Goal: Information Seeking & Learning: Learn about a topic

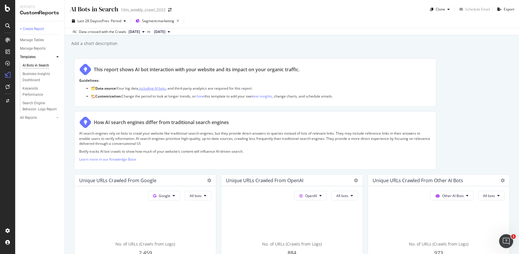
click at [149, 89] on link "including AI bots" at bounding box center [152, 88] width 27 height 5
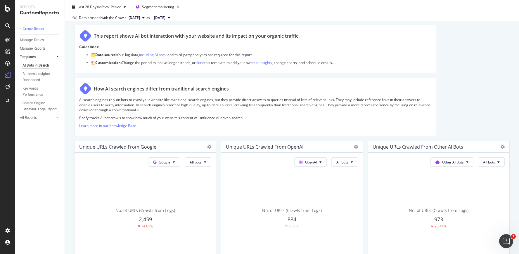
scroll to position [53, 0]
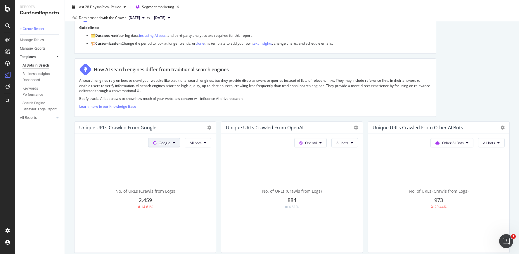
click at [167, 142] on span "Google" at bounding box center [165, 143] width 12 height 5
click at [168, 177] on span "OpenAI" at bounding box center [174, 176] width 22 height 5
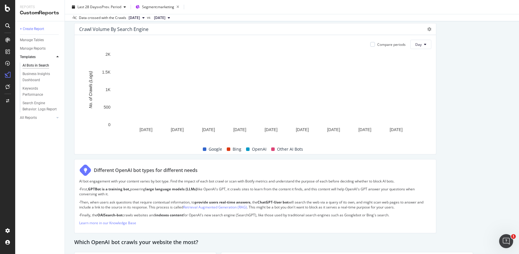
scroll to position [290, 0]
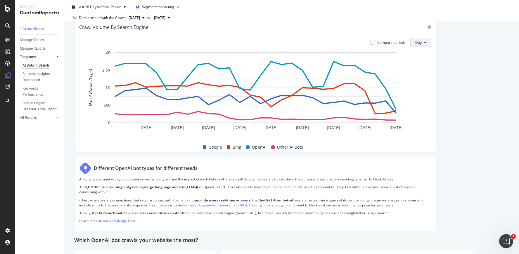
click at [420, 44] on span "Day" at bounding box center [419, 42] width 6 height 5
click at [138, 16] on span "[DATE]" at bounding box center [134, 17] width 11 height 5
click at [154, 40] on div "2025 Mar. 25th" at bounding box center [142, 40] width 29 height 5
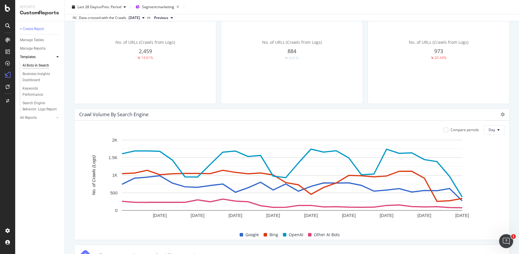
scroll to position [33, 0]
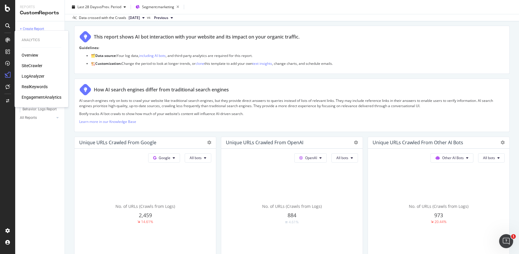
click at [30, 66] on div "SiteCrawler" at bounding box center [32, 66] width 21 height 6
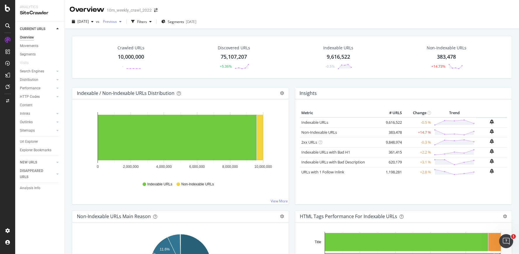
click at [117, 22] on span "Previous" at bounding box center [109, 21] width 16 height 5
click at [137, 61] on div "2025 Mar. 25th" at bounding box center [127, 59] width 29 height 5
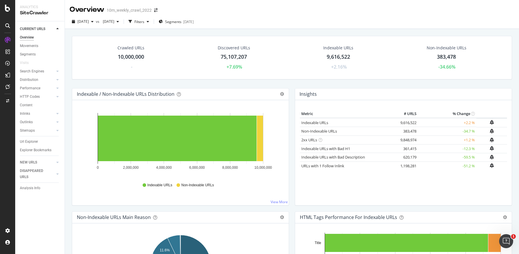
click at [466, 133] on td "-34.7 %" at bounding box center [447, 131] width 58 height 9
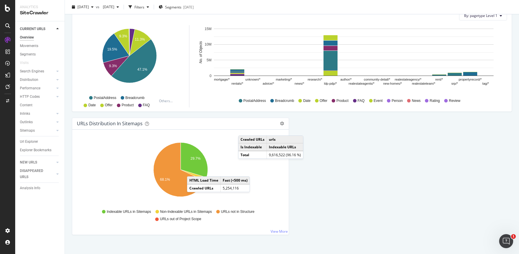
scroll to position [588, 0]
click at [399, 1] on div "2025 Sep. 2nd vs 2025 Mar. 25th Filters Segments 2025-08-18" at bounding box center [292, 7] width 455 height 14
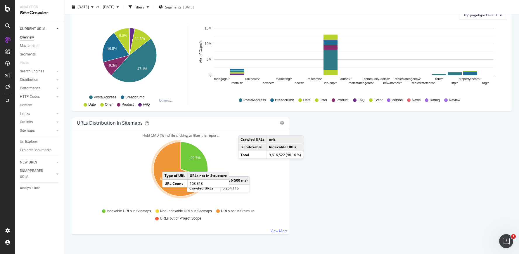
click at [168, 166] on icon "A chart." at bounding box center [180, 169] width 52 height 54
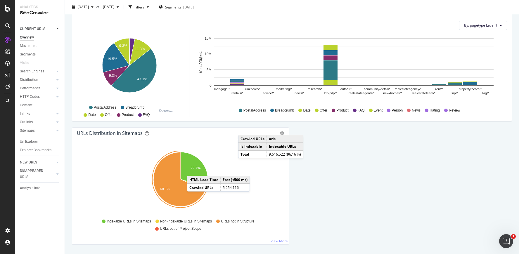
scroll to position [577, 0]
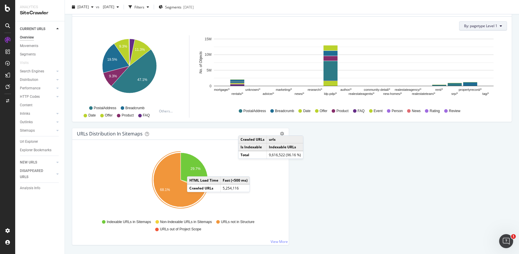
click at [488, 25] on span "By: pagetype Level 1" at bounding box center [480, 25] width 33 height 5
click at [478, 57] on div "Select a Segment" at bounding box center [471, 57] width 73 height 10
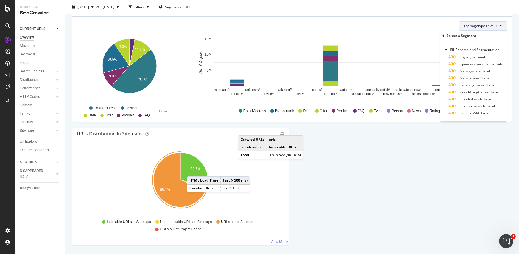
click at [443, 35] on icon at bounding box center [444, 36] width 2 height 4
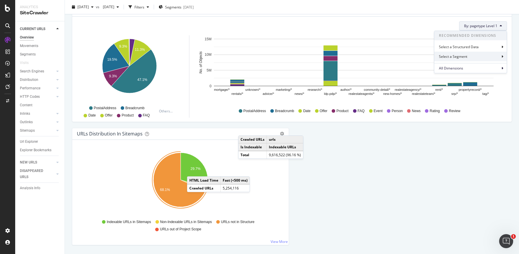
click at [502, 56] on icon at bounding box center [503, 57] width 2 height 4
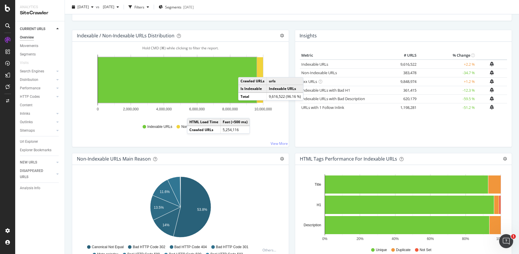
scroll to position [0, 0]
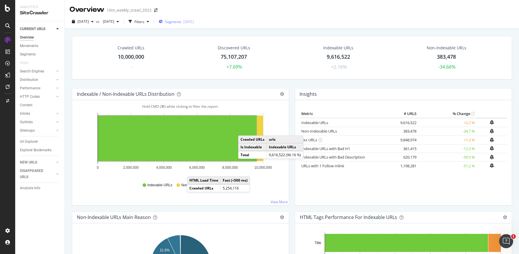
click at [182, 22] on span "Segments" at bounding box center [173, 21] width 16 height 5
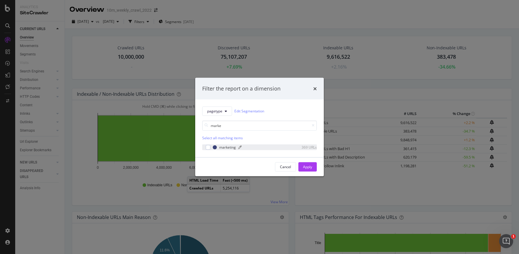
type input "marke"
click at [223, 148] on div "marketing" at bounding box center [227, 147] width 17 height 5
click at [311, 167] on div "Apply" at bounding box center [307, 167] width 9 height 5
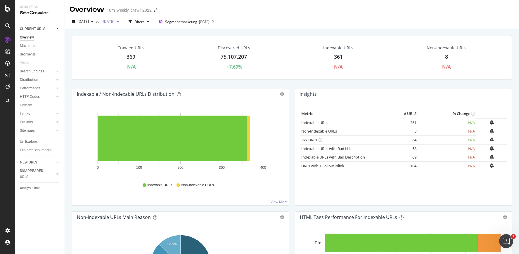
click at [114, 20] on span "2025 Mar. 25th" at bounding box center [108, 21] width 14 height 5
click at [141, 47] on div "2025 Apr. 29th 10.0M URLs" at bounding box center [139, 48] width 52 height 5
click at [114, 23] on span "2025 Apr. 29th" at bounding box center [108, 21] width 14 height 5
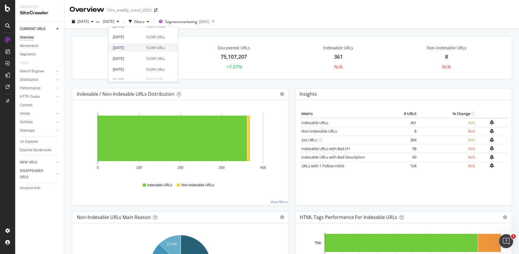
click at [130, 49] on div "2025 Jan. 28th" at bounding box center [127, 47] width 29 height 5
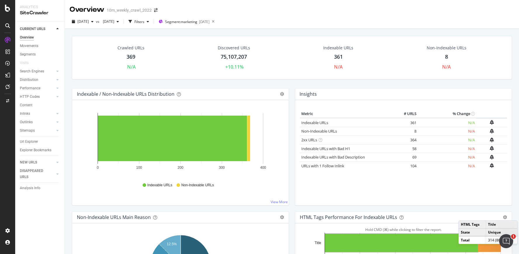
click at [235, 56] on div "75,107,207" at bounding box center [234, 57] width 26 height 8
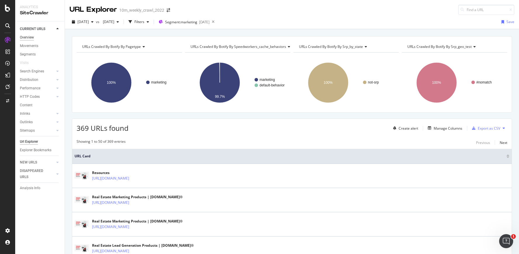
click at [31, 39] on div "Overview" at bounding box center [27, 38] width 14 height 6
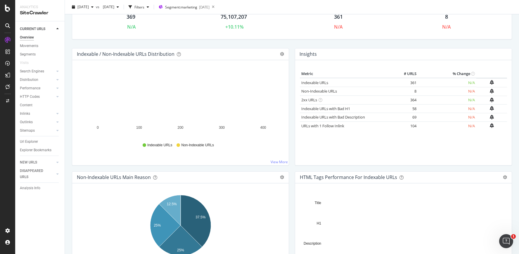
scroll to position [60, 0]
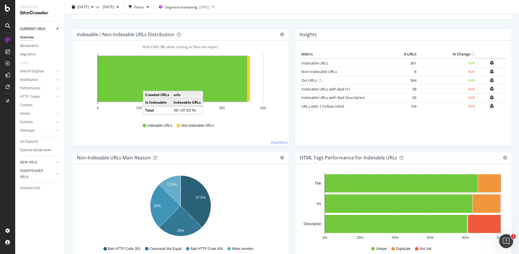
click at [149, 85] on rect "A chart." at bounding box center [172, 79] width 149 height 46
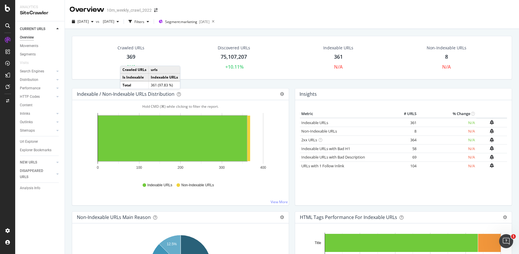
click at [131, 49] on div "Crawled URLs" at bounding box center [131, 48] width 27 height 6
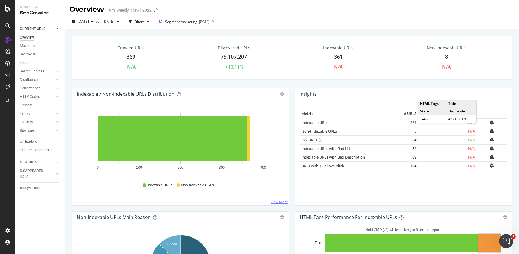
click at [278, 204] on link "View More" at bounding box center [279, 202] width 17 height 5
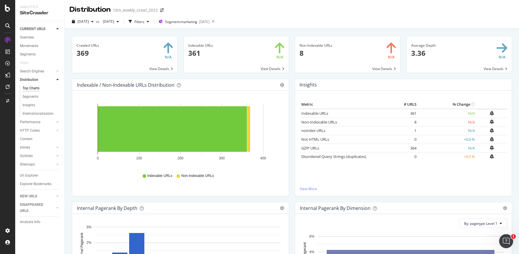
click at [273, 68] on span at bounding box center [236, 54] width 105 height 37
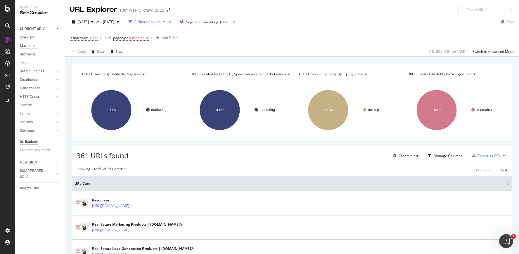
click at [31, 46] on div "Movements" at bounding box center [29, 46] width 18 height 6
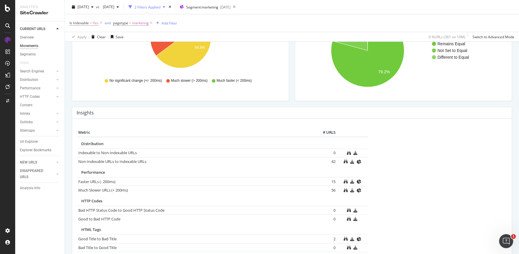
scroll to position [180, 0]
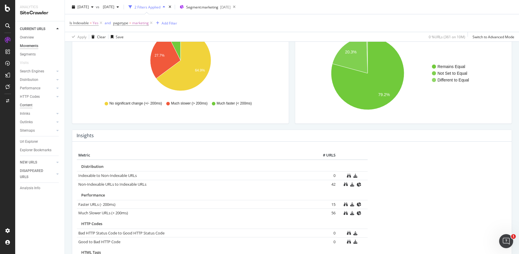
click at [24, 105] on div "Content" at bounding box center [26, 105] width 13 height 6
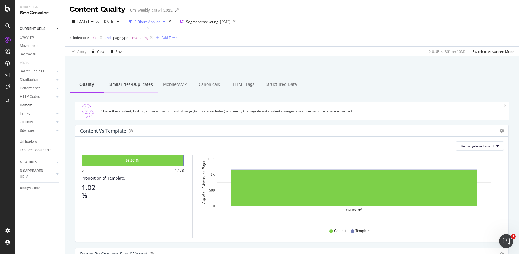
click at [132, 83] on div "Similarities/Duplicates" at bounding box center [131, 85] width 54 height 16
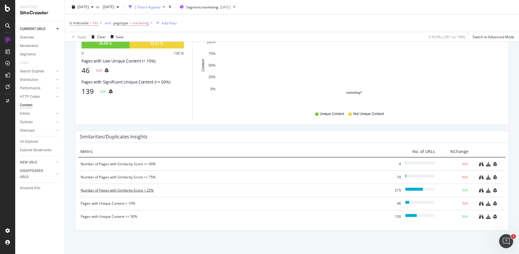
scroll to position [241, 0]
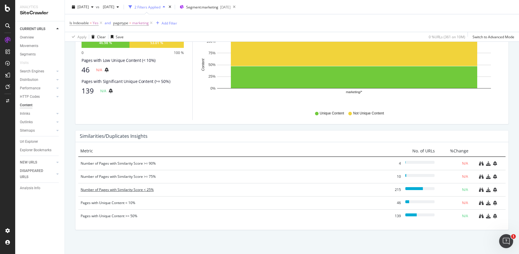
click at [130, 191] on div "Number of Pages with Similarity Score < 25%" at bounding box center [232, 190] width 302 height 6
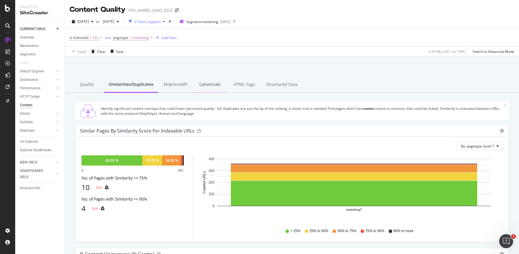
click at [205, 87] on div "Canonicals" at bounding box center [210, 85] width 35 height 16
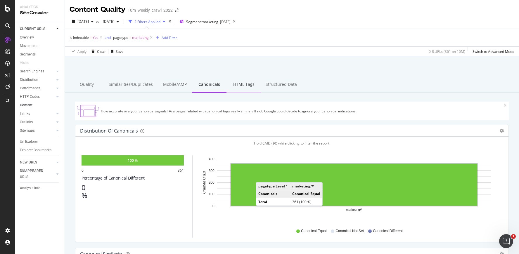
click at [237, 90] on div "HTML Tags" at bounding box center [244, 85] width 35 height 16
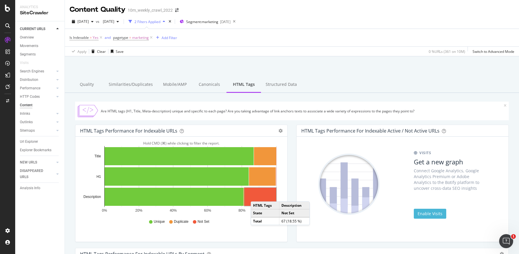
click at [257, 196] on rect "A chart." at bounding box center [261, 197] width 32 height 18
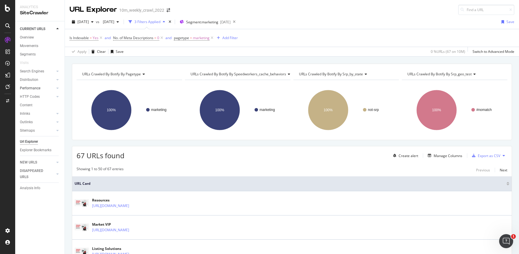
click at [47, 89] on link "Performance" at bounding box center [37, 88] width 35 height 6
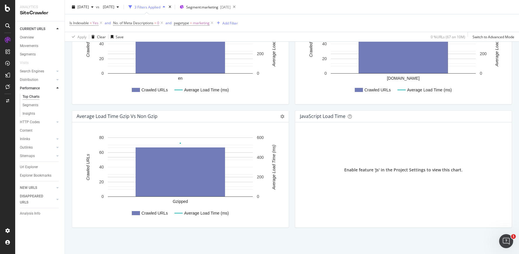
scroll to position [218, 0]
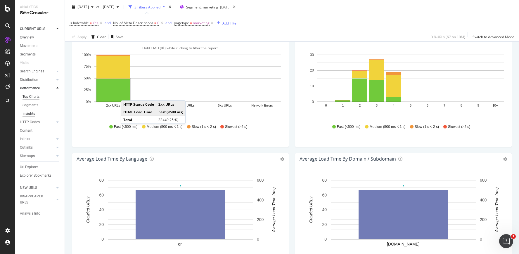
click at [30, 113] on div "Insights" at bounding box center [29, 114] width 13 height 6
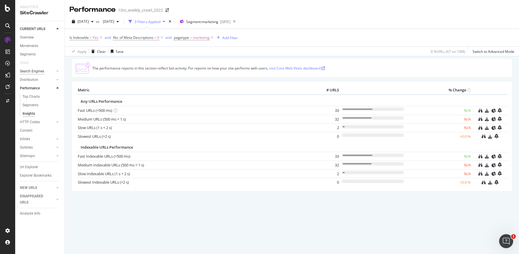
click at [42, 72] on div "Search Engines" at bounding box center [32, 71] width 24 height 6
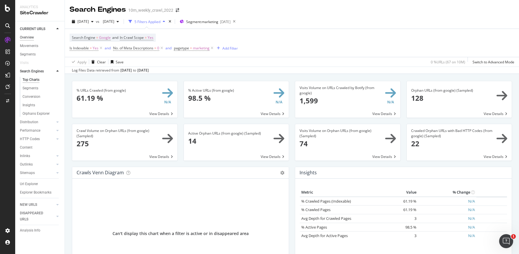
click at [32, 38] on div "Overview" at bounding box center [27, 38] width 14 height 6
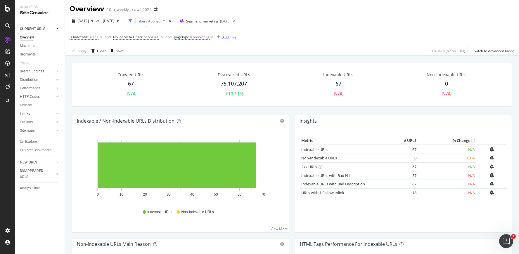
scroll to position [2, 0]
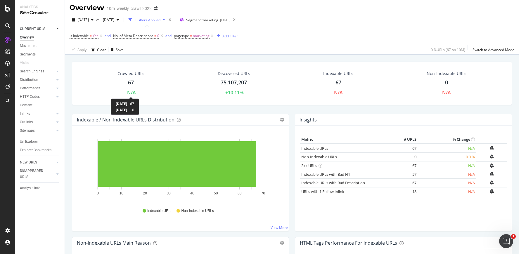
click at [132, 94] on div "N/A" at bounding box center [131, 92] width 9 height 7
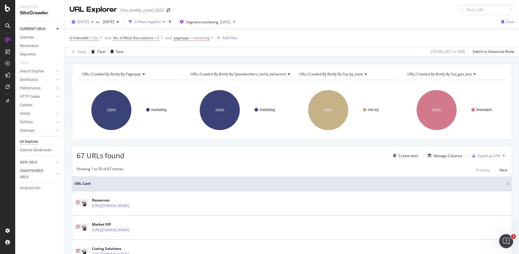
click at [87, 22] on span "[DATE]" at bounding box center [83, 21] width 11 height 5
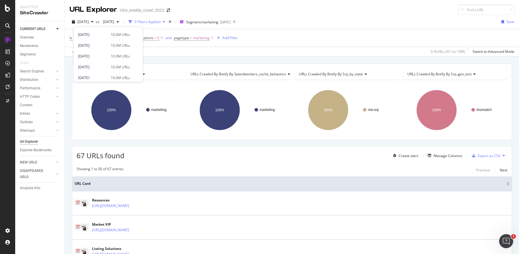
click at [182, 58] on div "URLs Crawled By Botify By pagetype Chart (by Value) Table Expand Export as CSV …" at bounding box center [292, 64] width 455 height 14
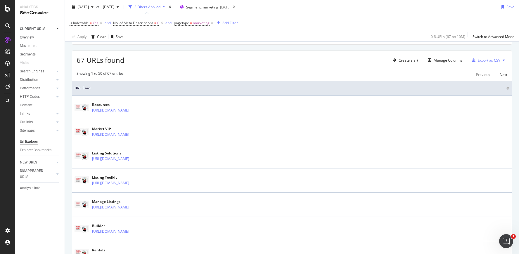
scroll to position [0, 0]
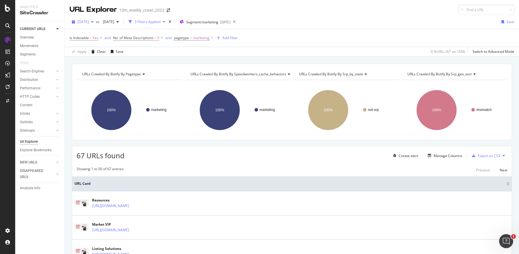
click at [89, 23] on span "[DATE]" at bounding box center [83, 21] width 11 height 5
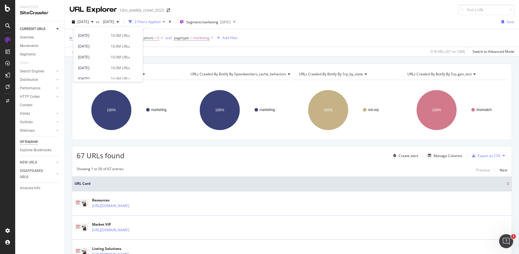
scroll to position [160, 0]
click at [99, 55] on div "2025 Jan. 28th" at bounding box center [92, 54] width 29 height 5
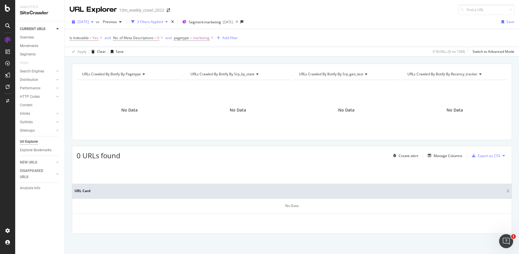
click at [89, 22] on span "2025 Jan. 28th" at bounding box center [83, 21] width 11 height 5
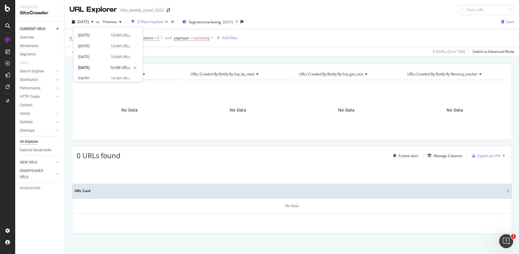
scroll to position [147, 0]
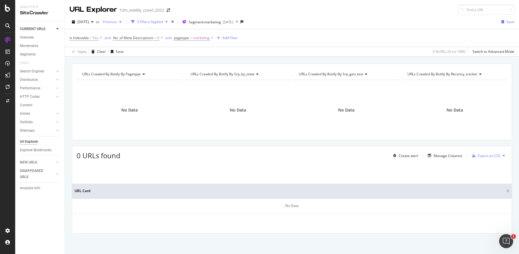
click at [117, 21] on span "Previous" at bounding box center [109, 21] width 16 height 5
click at [89, 22] on span "2025 Jan. 28th" at bounding box center [83, 21] width 11 height 5
click at [111, 42] on div "10.0M URLs" at bounding box center [120, 42] width 19 height 5
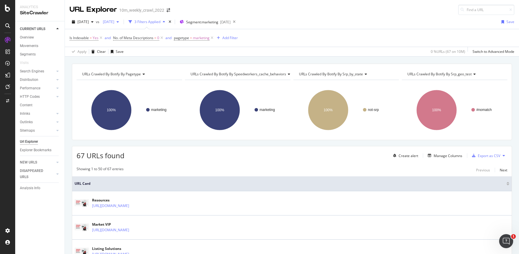
click at [114, 22] on span "2024 Dec. 31st" at bounding box center [108, 21] width 14 height 5
click at [136, 54] on div "2025 Jan. 28th" at bounding box center [127, 54] width 29 height 5
click at [34, 67] on div "ActionBoard" at bounding box center [33, 67] width 23 height 6
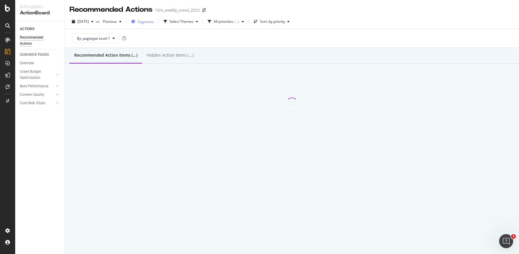
click at [152, 21] on span "Segments" at bounding box center [146, 21] width 16 height 5
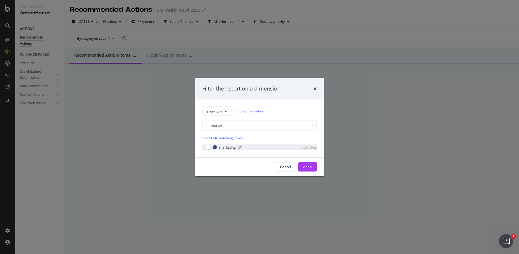
type input "market"
click at [222, 146] on div "marketing" at bounding box center [227, 147] width 17 height 5
click at [304, 165] on div "Apply" at bounding box center [307, 167] width 9 height 5
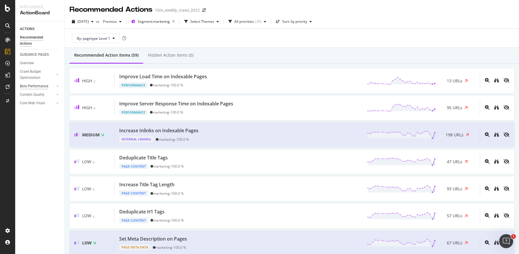
click at [30, 87] on div "Bots Performance" at bounding box center [34, 86] width 28 height 6
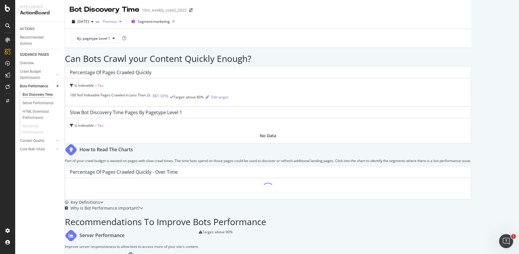
click at [124, 21] on div "button" at bounding box center [120, 22] width 7 height 4
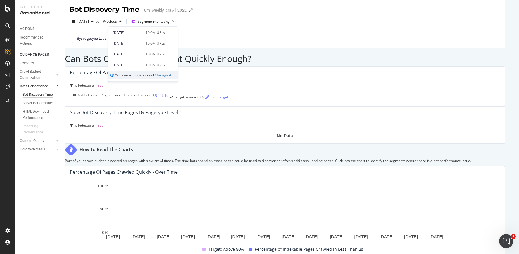
scroll to position [160, 0]
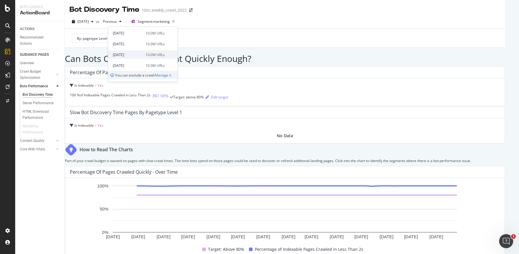
click at [142, 54] on div "2025 Jan. 28th 10.0M URLs" at bounding box center [139, 54] width 52 height 5
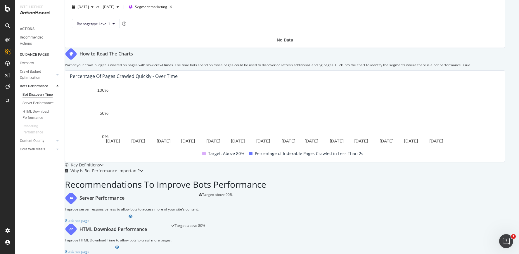
scroll to position [187, 0]
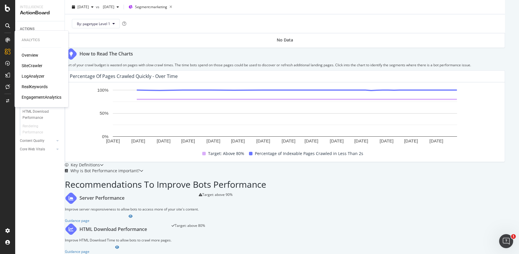
click at [32, 76] on div "LogAnalyzer" at bounding box center [33, 76] width 23 height 6
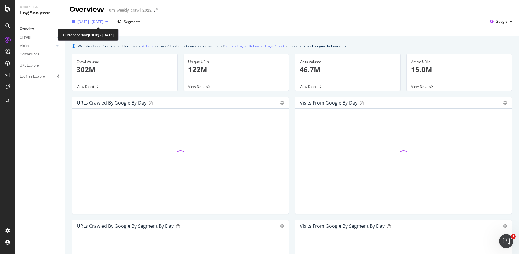
click at [100, 22] on span "2025 Aug. 19th - Sep. 17th" at bounding box center [91, 21] width 26 height 5
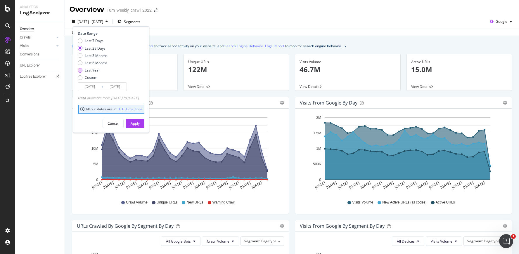
click at [93, 70] on div "Last Year" at bounding box center [92, 70] width 15 height 5
type input "2024/09/18"
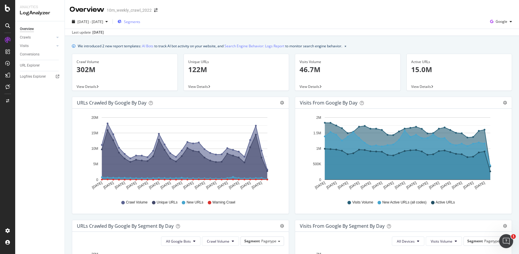
click at [140, 19] on div "Segments" at bounding box center [129, 21] width 23 height 9
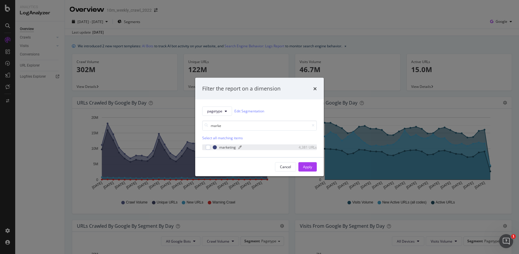
type input "marke"
click at [224, 146] on div "marketing" at bounding box center [227, 147] width 17 height 5
click at [303, 167] on button "Apply" at bounding box center [308, 166] width 18 height 9
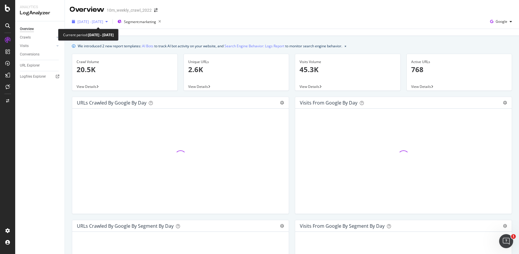
click at [103, 21] on span "2025 Aug. 19th - Sep. 17th" at bounding box center [91, 21] width 26 height 5
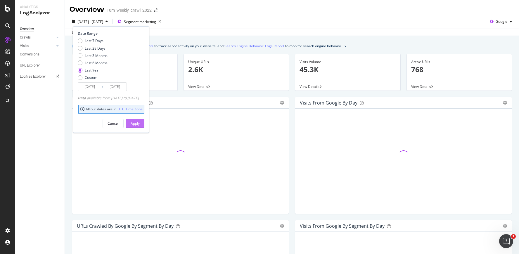
click at [140, 125] on div "Apply" at bounding box center [135, 123] width 9 height 5
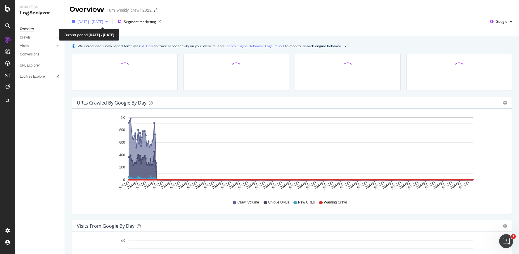
click at [93, 21] on span "2024 Sep. 18th - 2025 Sep. 17th" at bounding box center [91, 21] width 26 height 5
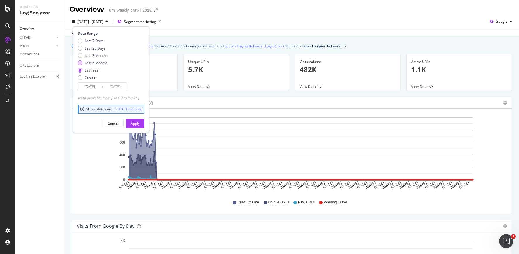
click at [94, 63] on div "Last 6 Months" at bounding box center [96, 63] width 23 height 5
type input "2025/03/18"
click at [140, 125] on div "Apply" at bounding box center [135, 123] width 9 height 5
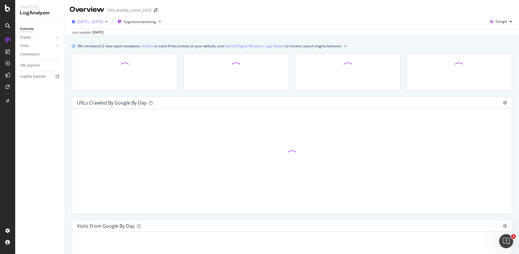
click at [92, 22] on span "2025 Mar. 18th - Sep. 17th" at bounding box center [91, 21] width 26 height 5
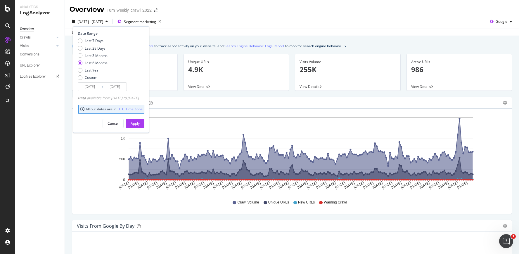
click at [205, 34] on div "Last update Sep. 18, 2025" at bounding box center [292, 32] width 455 height 7
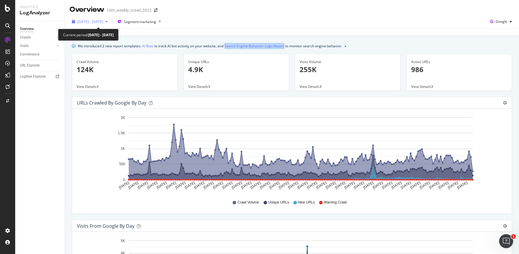
click at [103, 23] on span "2025 Mar. 18th - Sep. 17th" at bounding box center [91, 21] width 26 height 5
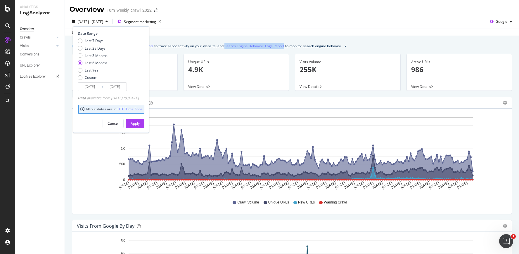
click at [91, 85] on input "2025/03/18" at bounding box center [89, 87] width 23 height 8
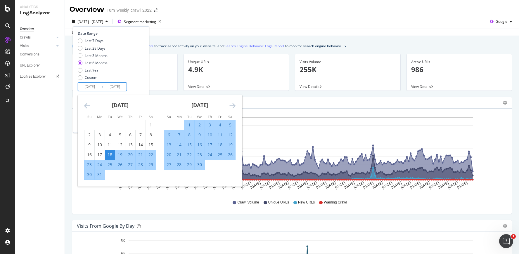
click at [85, 104] on icon "Move backward to switch to the previous month." at bounding box center [87, 105] width 6 height 7
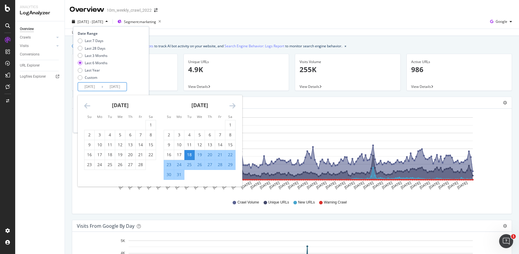
click at [86, 105] on icon "Move backward to switch to the previous month." at bounding box center [87, 105] width 6 height 7
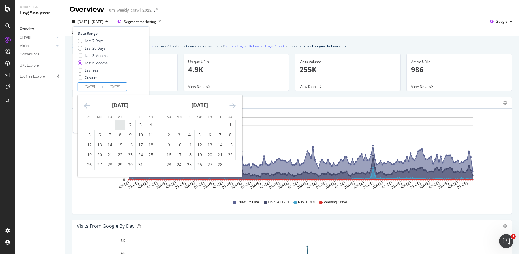
click at [120, 126] on div "1" at bounding box center [120, 125] width 10 height 6
type input "2025/01/01"
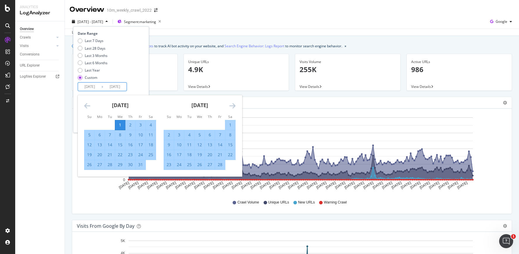
click at [143, 73] on div "Last 7 Days Last 28 Days Last 3 Months Last 6 Months Last Year Custom" at bounding box center [110, 60] width 65 height 44
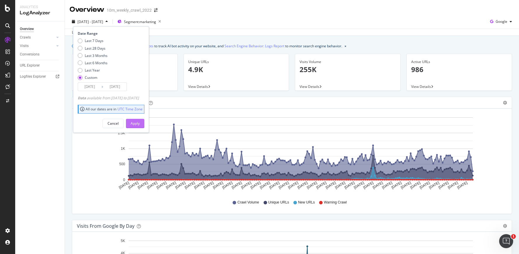
click at [140, 123] on div "Apply" at bounding box center [135, 123] width 9 height 5
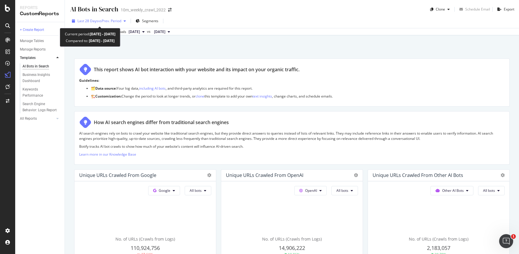
click at [91, 21] on span "Last 28 Days" at bounding box center [88, 20] width 21 height 5
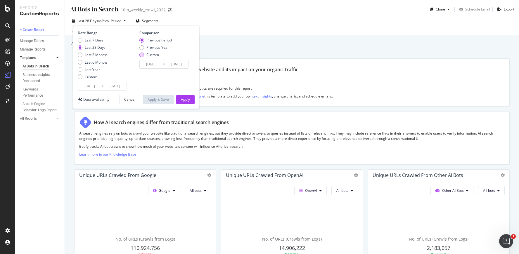
click at [151, 56] on div "Custom" at bounding box center [153, 54] width 13 height 5
click at [160, 64] on input "2025/07/24" at bounding box center [151, 64] width 23 height 8
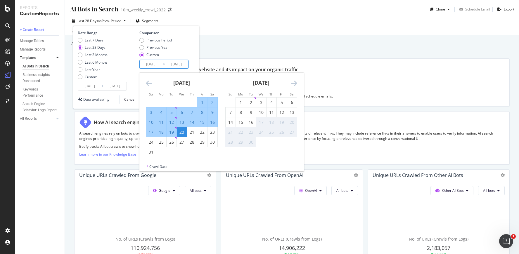
click at [156, 63] on input "2025/07/01" at bounding box center [151, 64] width 23 height 8
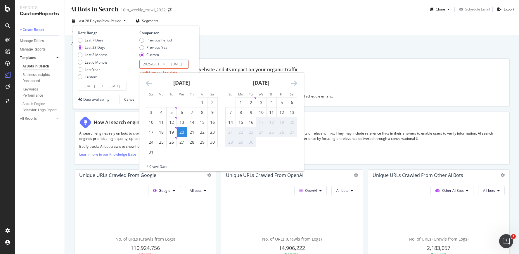
type input "2025/01/01"
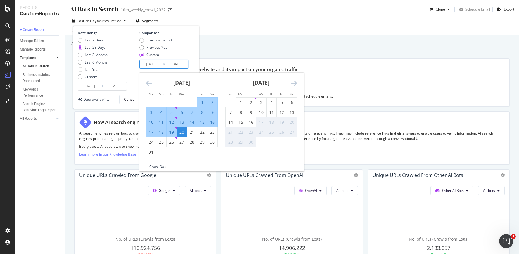
click at [179, 53] on div "Previous Period Previous Year Custom" at bounding box center [165, 49] width 51 height 22
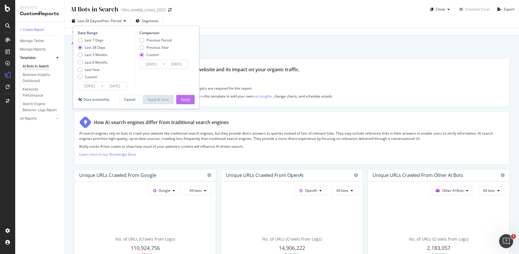
click at [184, 101] on div "Apply" at bounding box center [185, 99] width 9 height 5
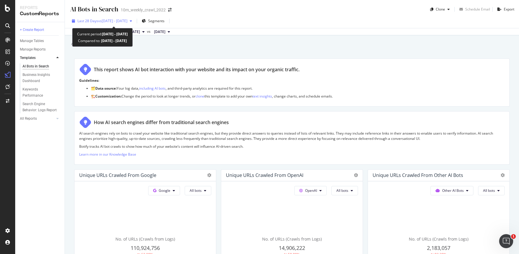
click at [109, 21] on span "vs 2025 Jan. 1st - 2025 Aug. 20th" at bounding box center [112, 20] width 29 height 5
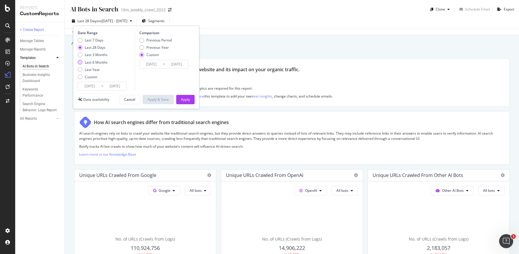
click at [96, 62] on div "Last 6 Months" at bounding box center [96, 62] width 23 height 5
type input "2025/03/18"
click at [163, 40] on div "Previous Period" at bounding box center [159, 40] width 25 height 5
type input "2024/09/15"
type input "2025/03/17"
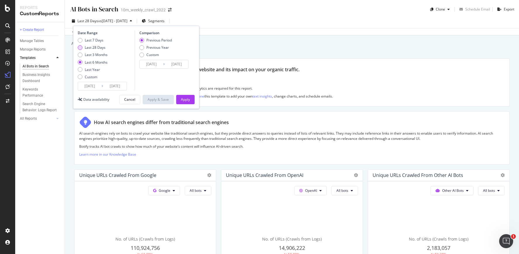
click at [100, 49] on div "Last 28 Days" at bounding box center [95, 47] width 21 height 5
type input "2025/08/21"
type input "2025/07/24"
type input "2025/08/20"
click at [154, 47] on div "Previous Year" at bounding box center [158, 47] width 23 height 5
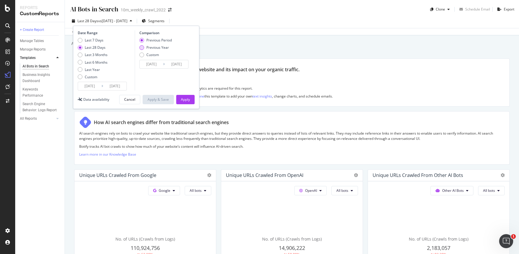
type input "2024/08/22"
type input "2024/09/18"
click at [151, 38] on div "Previous Period" at bounding box center [159, 40] width 25 height 5
type input "2025/07/24"
type input "2025/08/20"
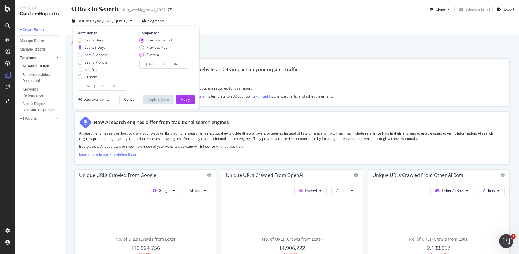
click at [153, 56] on div "Custom" at bounding box center [153, 54] width 13 height 5
click at [154, 65] on input "2025/07/24" at bounding box center [151, 64] width 23 height 8
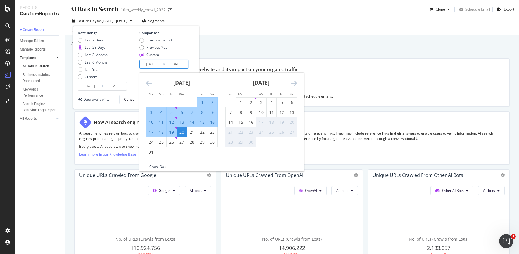
click at [160, 65] on input "2025/01/24" at bounding box center [151, 64] width 23 height 8
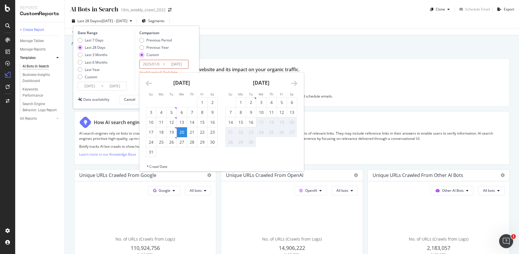
type input "2025/01/01"
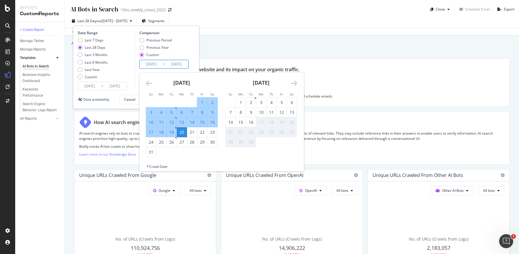
click at [180, 54] on div "Previous Period Previous Year Custom" at bounding box center [165, 49] width 51 height 22
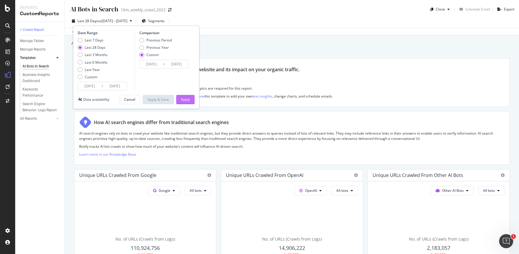
click at [184, 103] on div "Apply" at bounding box center [185, 99] width 9 height 9
